Goal: Task Accomplishment & Management: Use online tool/utility

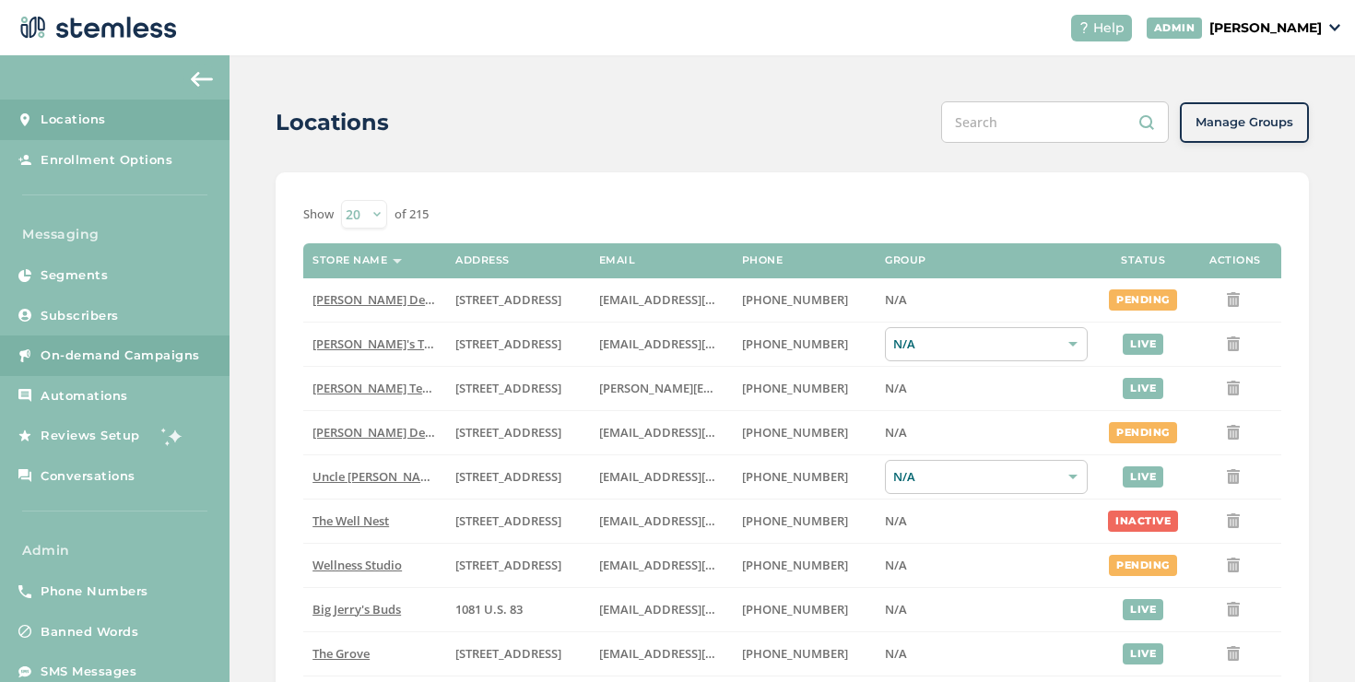
click at [124, 354] on span "On-demand Campaigns" at bounding box center [120, 356] width 159 height 18
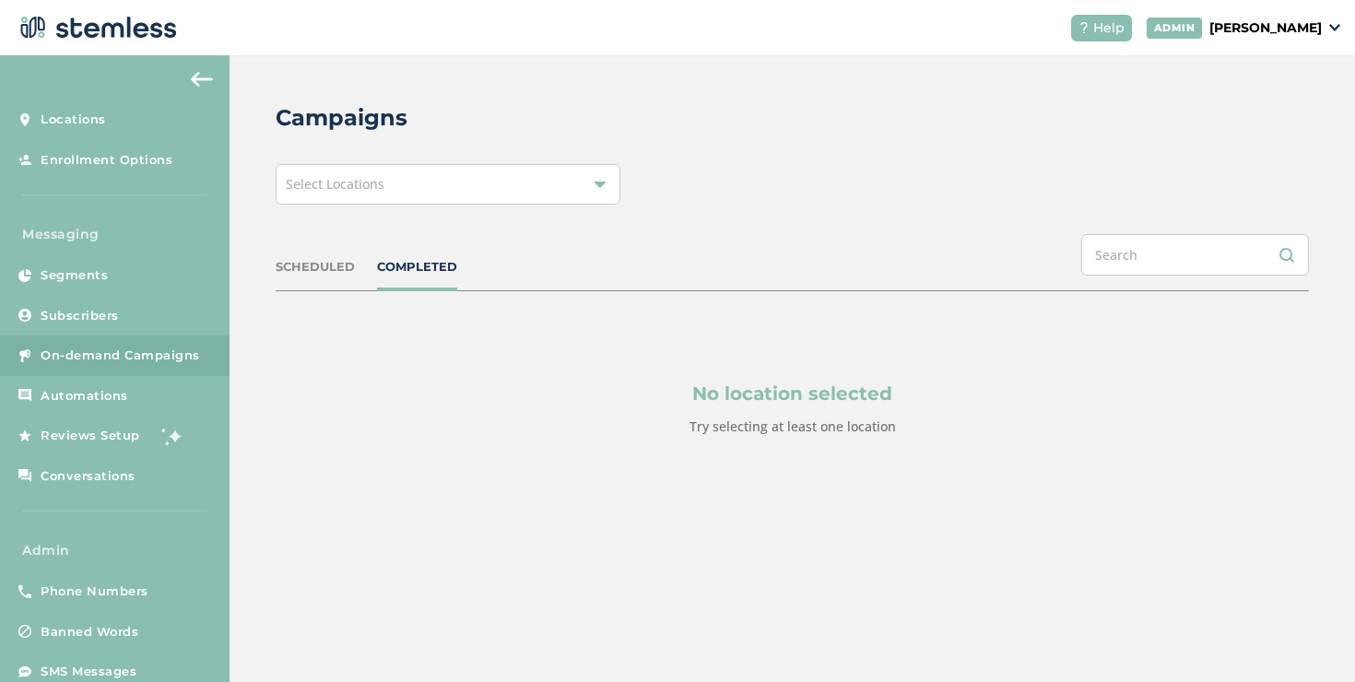
click at [333, 209] on div "Campaigns Select Locations SCHEDULED COMPLETED No location selected Try selecti…" at bounding box center [793, 313] width 1126 height 516
click at [334, 197] on div "Select Locations" at bounding box center [448, 184] width 345 height 41
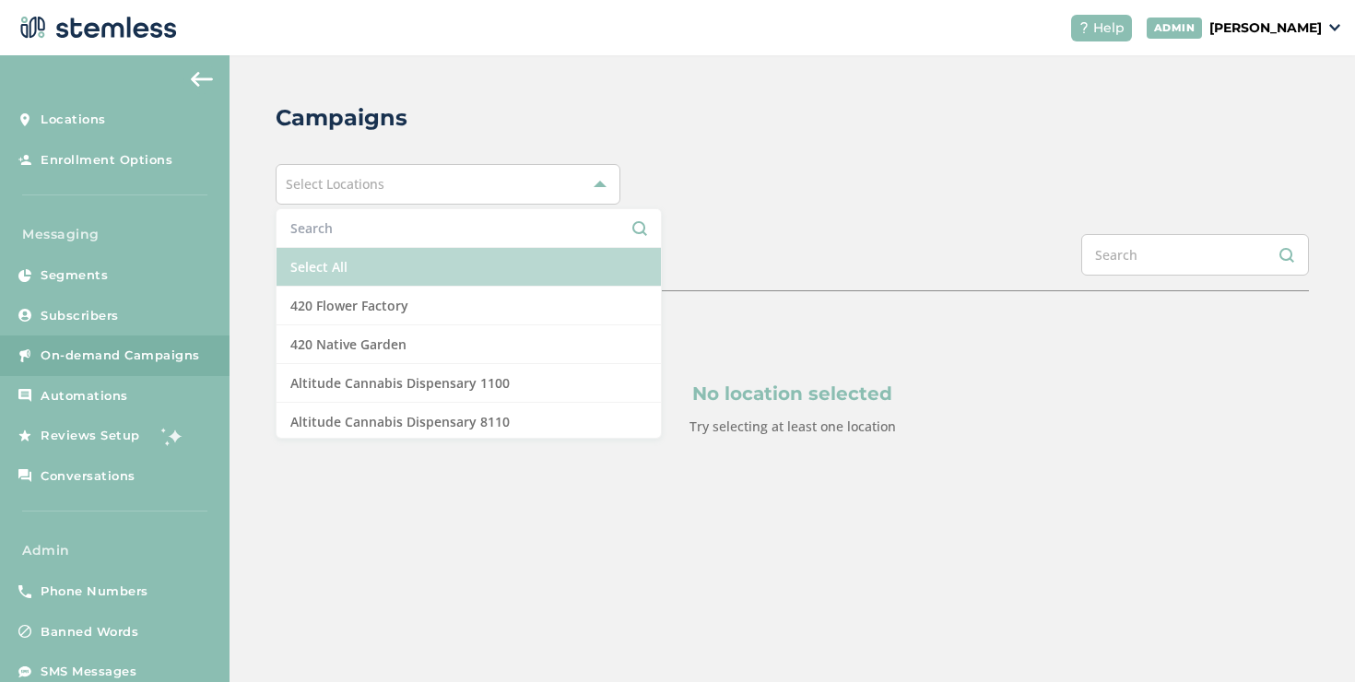
click at [304, 258] on li "Select All" at bounding box center [469, 267] width 384 height 39
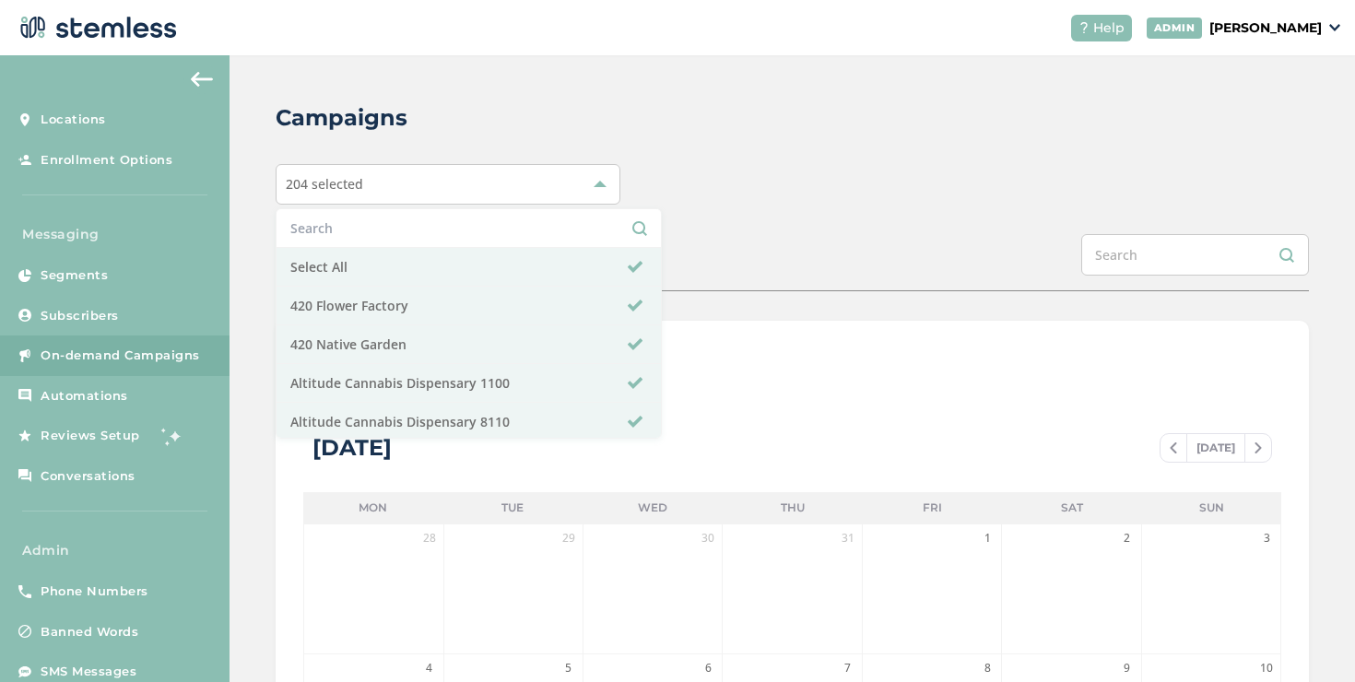
click at [675, 253] on div "SCHEDULED COMPLETED" at bounding box center [792, 262] width 1033 height 57
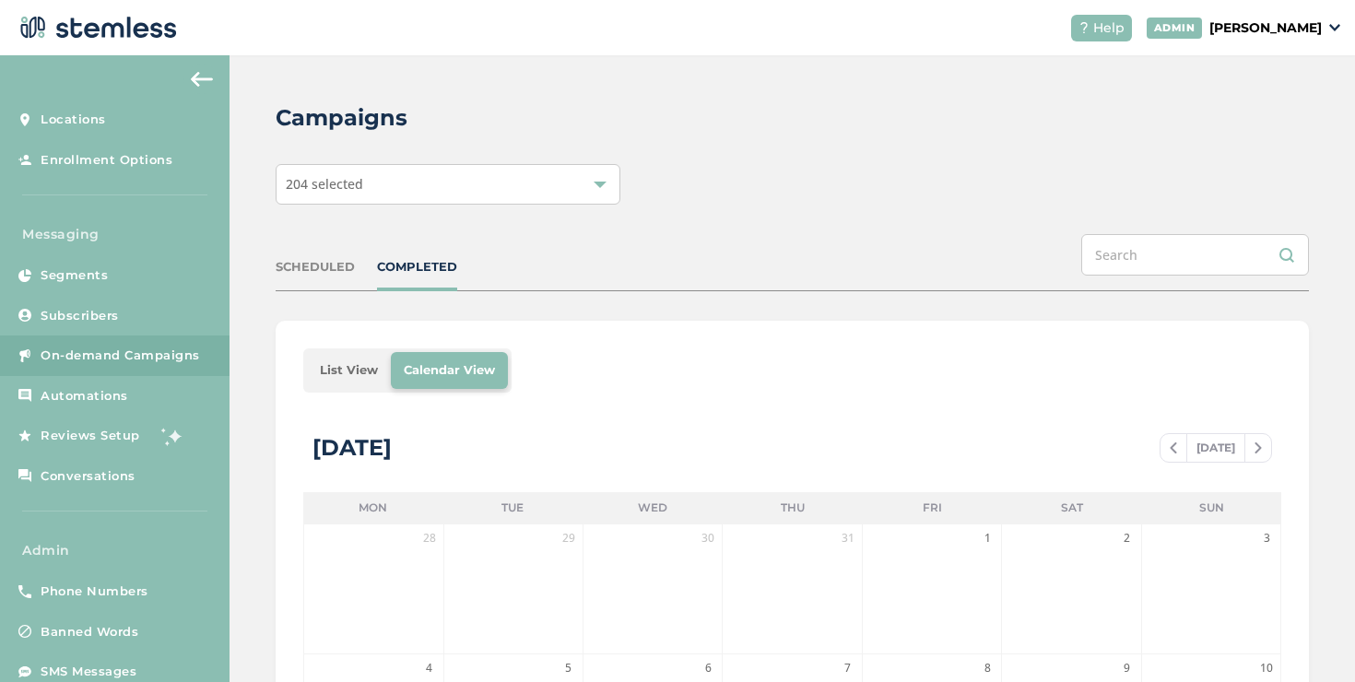
click at [381, 360] on li "List View" at bounding box center [349, 370] width 84 height 37
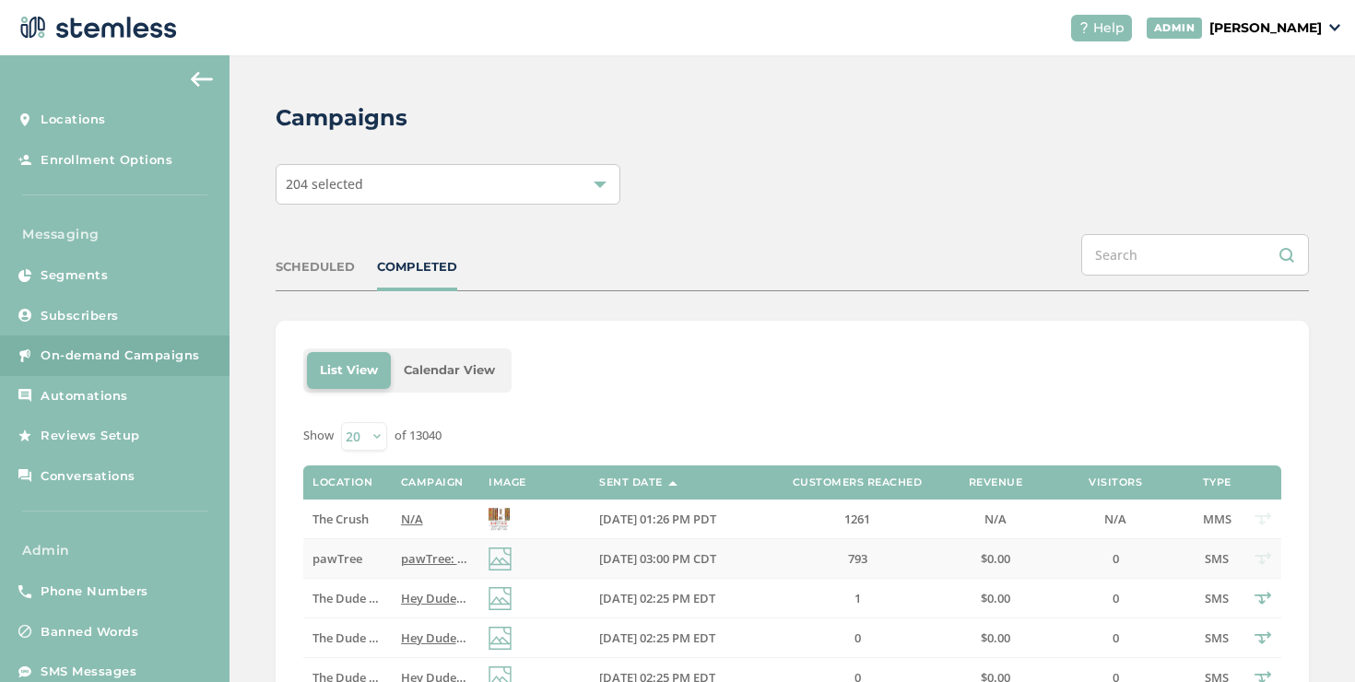
click at [738, 548] on td "[DATE] 03:00 PM CDT" at bounding box center [677, 559] width 175 height 40
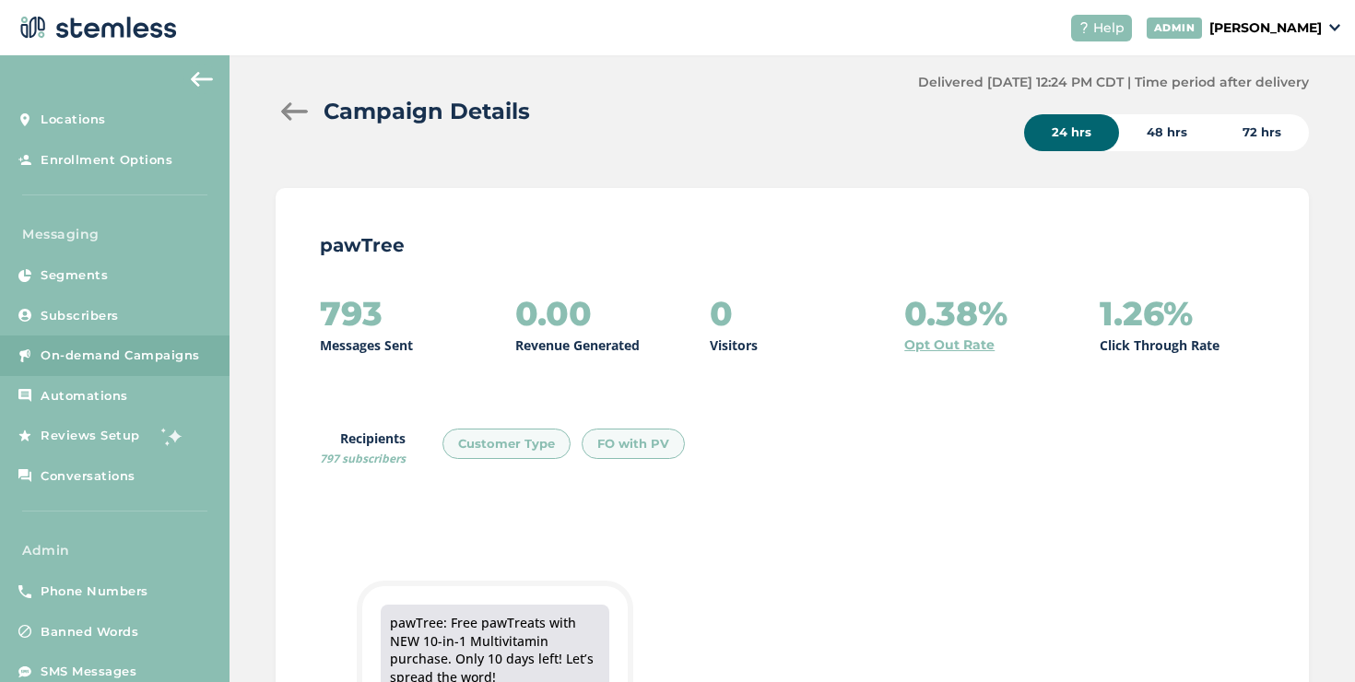
scroll to position [13, 0]
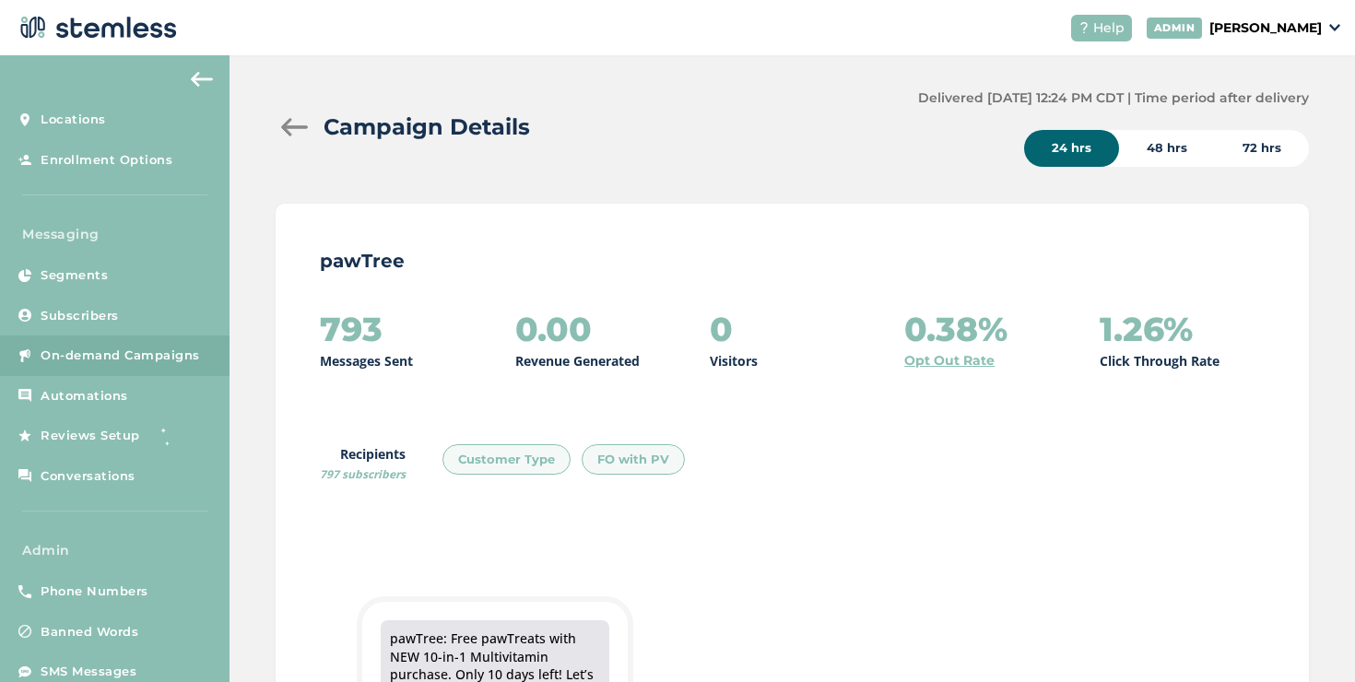
click at [295, 116] on div "Campaign Details" at bounding box center [590, 127] width 628 height 33
click at [295, 136] on div "Campaign Details" at bounding box center [590, 127] width 628 height 33
click at [295, 128] on div at bounding box center [294, 127] width 37 height 18
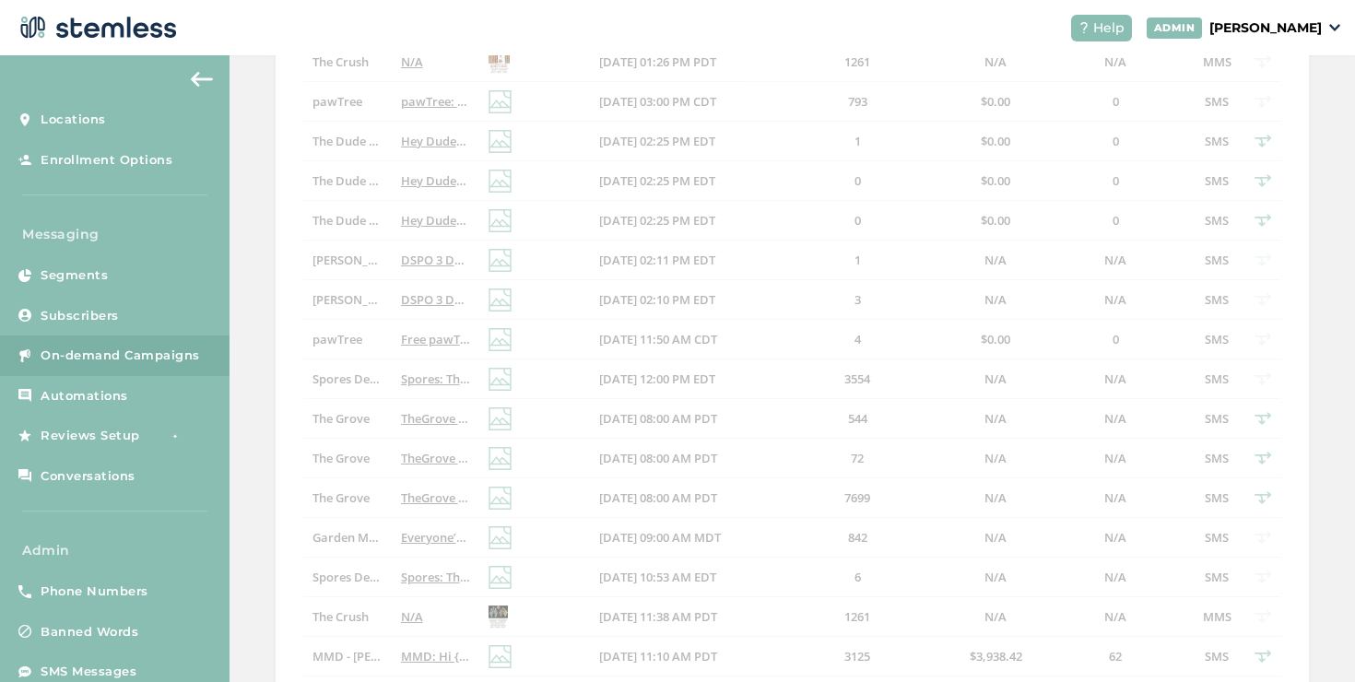
scroll to position [328, 0]
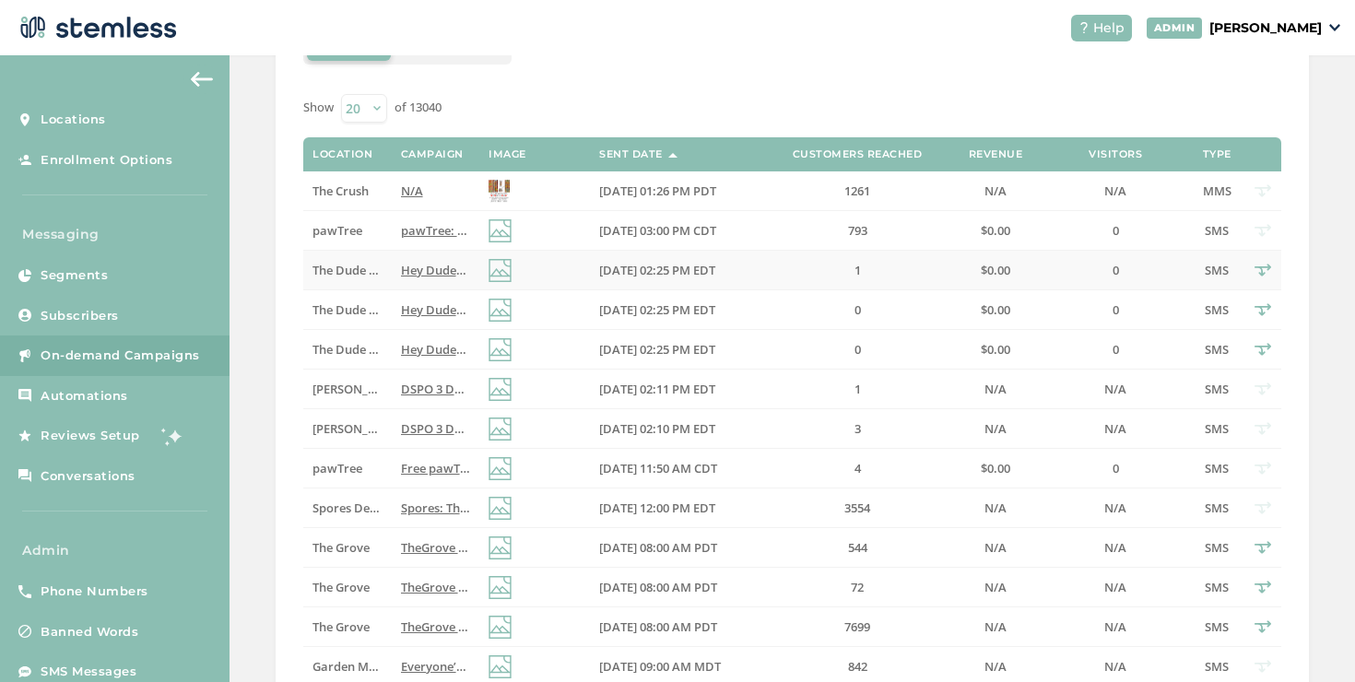
click at [392, 283] on td "Hey Dudes! We always aim to offer you the BEST deals, and we also PRICE MATCH! …" at bounding box center [436, 271] width 88 height 40
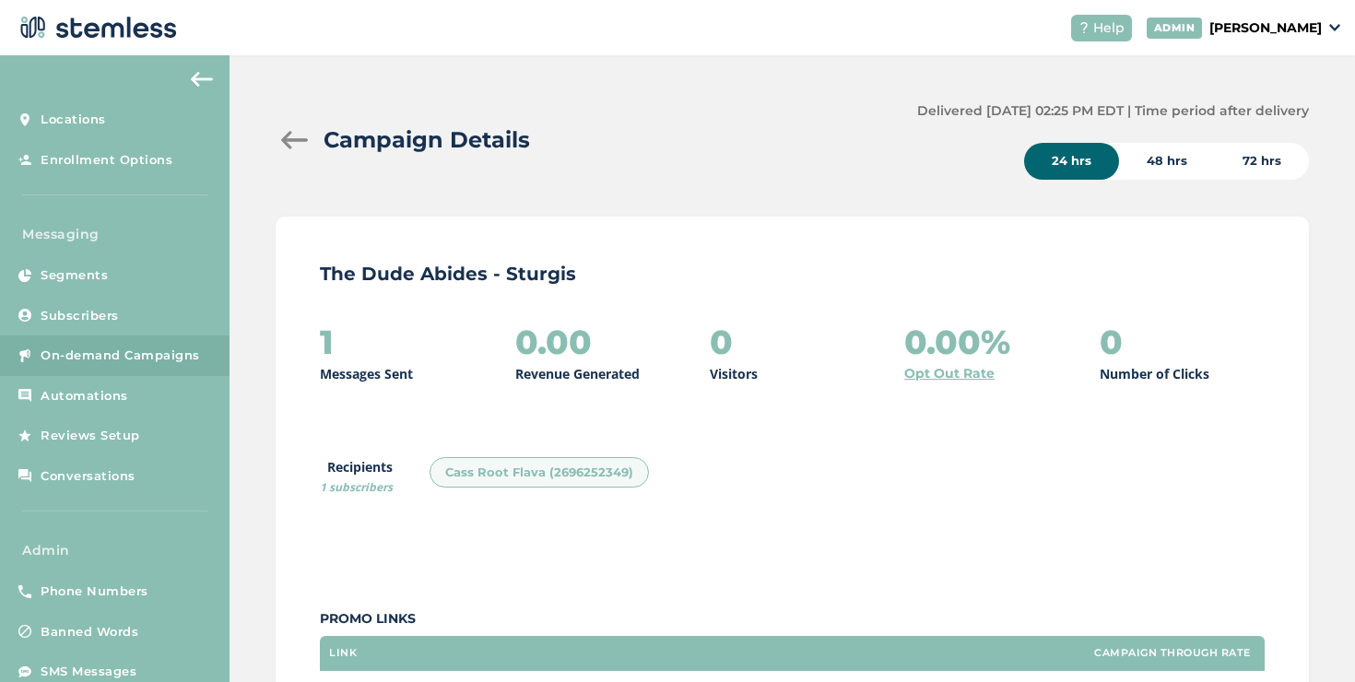
click at [292, 147] on div at bounding box center [294, 140] width 37 height 18
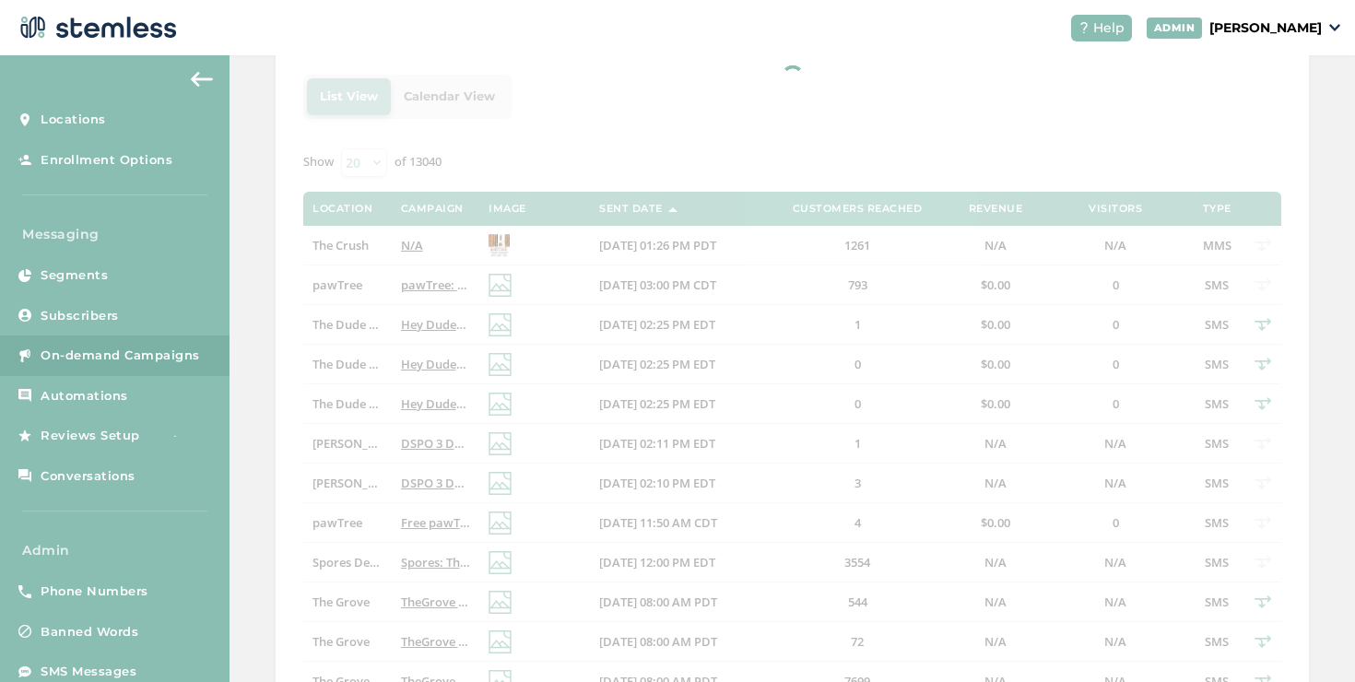
scroll to position [275, 0]
